Goal: Find contact information: Obtain details needed to contact an individual or organization

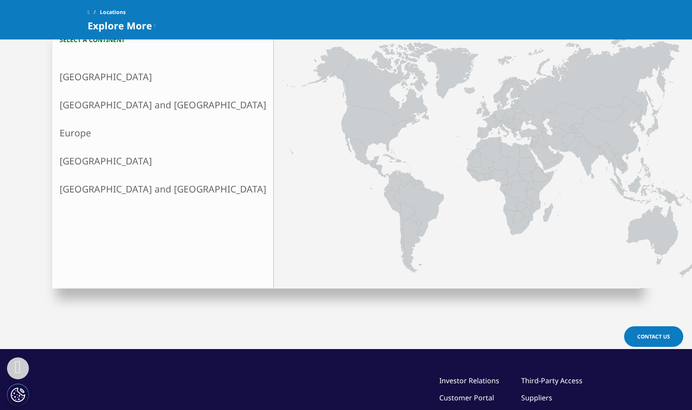
scroll to position [237, 0]
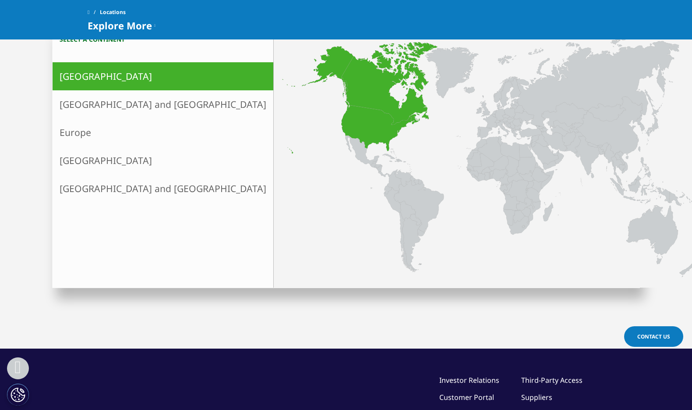
click at [282, 110] on icon at bounding box center [347, 99] width 130 height 107
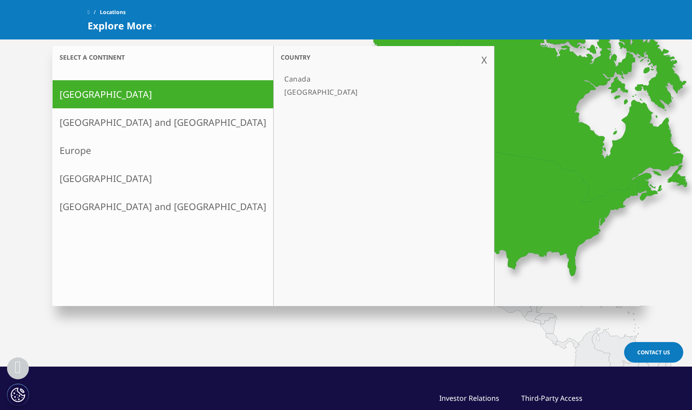
scroll to position [222, 0]
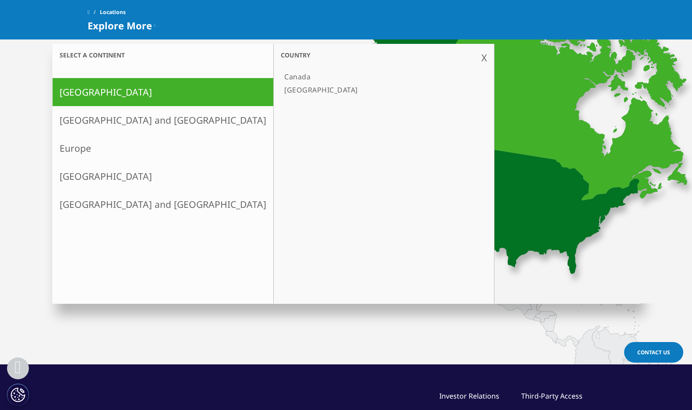
click at [281, 88] on link "[GEOGRAPHIC_DATA]" at bounding box center [380, 89] width 198 height 13
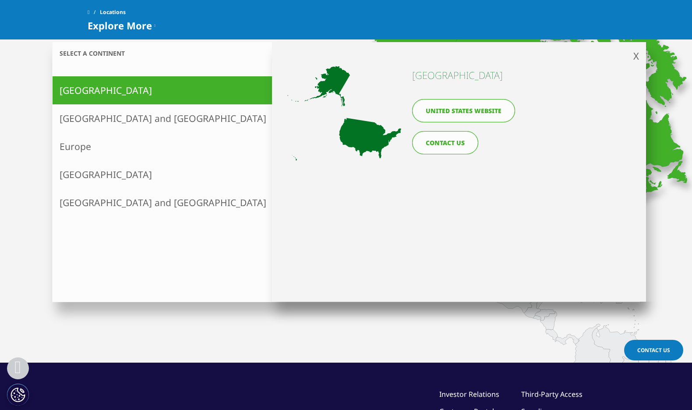
scroll to position [224, 0]
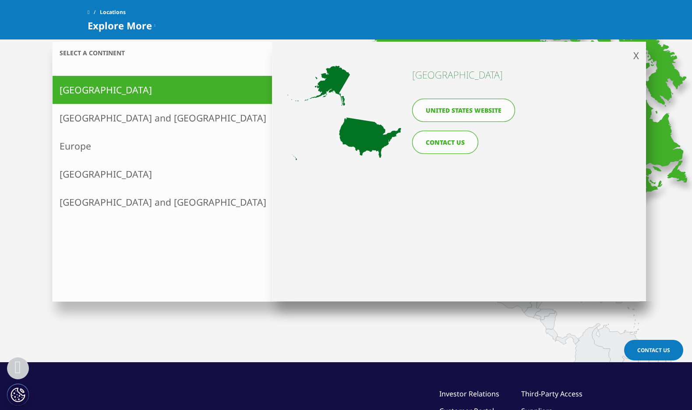
click at [429, 142] on link "CONTACT US" at bounding box center [445, 142] width 66 height 23
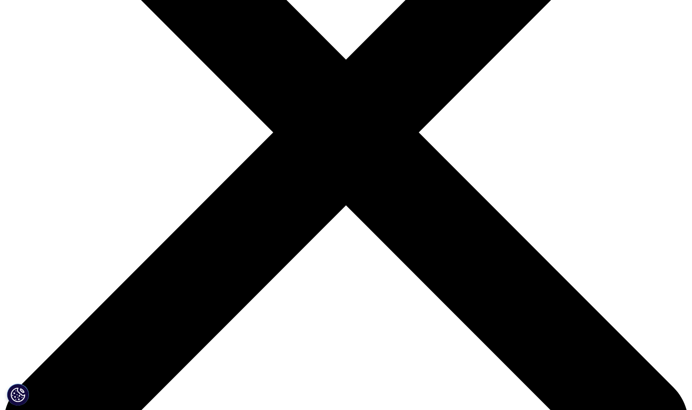
scroll to position [219, 0]
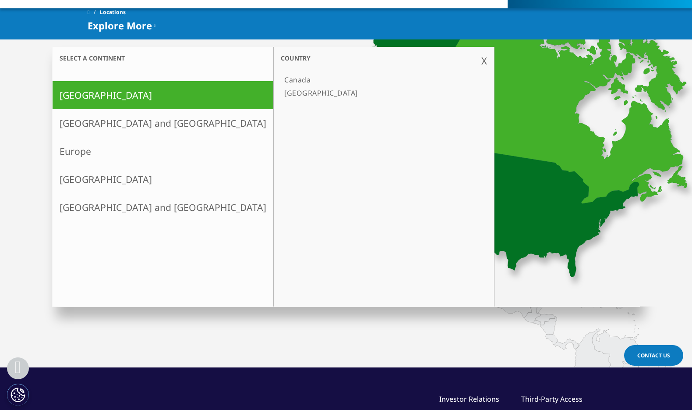
click at [281, 92] on link "[GEOGRAPHIC_DATA]" at bounding box center [380, 92] width 198 height 13
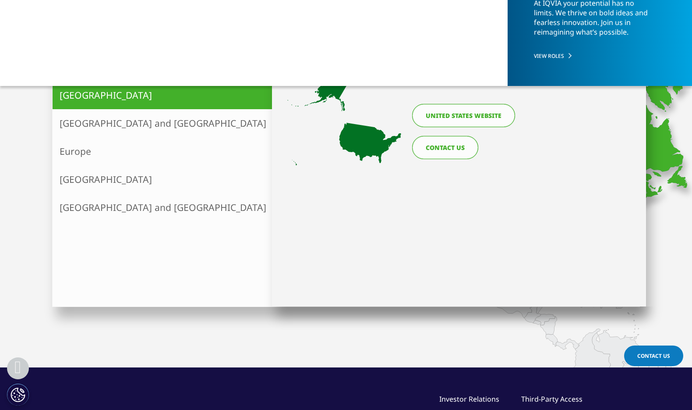
scroll to position [218, 0]
click at [436, 119] on link "United States website" at bounding box center [463, 115] width 103 height 23
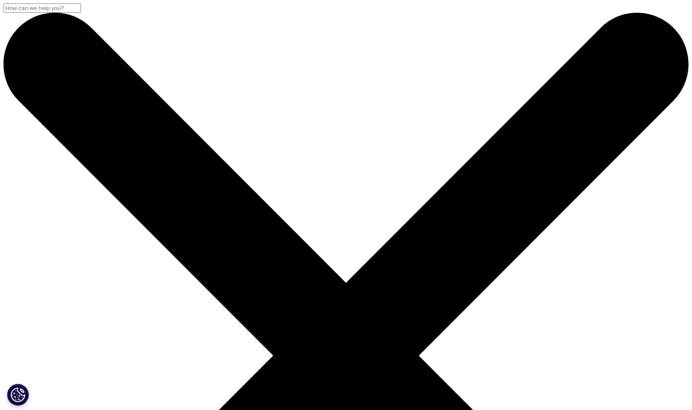
scroll to position [218, 0]
